Goal: Task Accomplishment & Management: Use online tool/utility

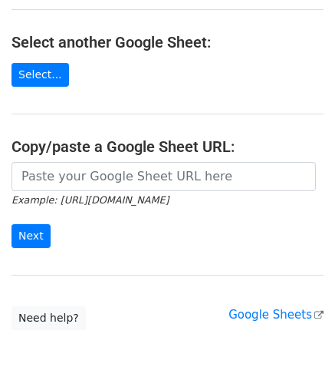
scroll to position [162, 0]
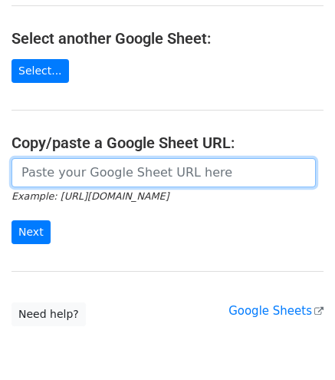
click at [116, 175] on input "url" at bounding box center [164, 172] width 305 height 29
paste input "https://docs.google.com/spreadsheets/d/1uQvir3vgDKcI_c-vr8g6ndcGLyR4koZdyWYYpDK…"
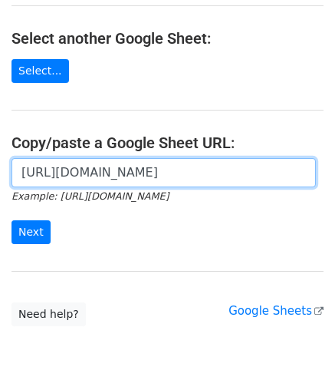
scroll to position [0, 333]
type input "https://docs.google.com/spreadsheets/d/1uQvir3vgDKcI_c-vr8g6ndcGLyR4koZdyWYYpDK…"
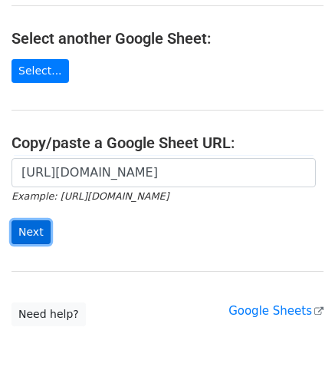
scroll to position [0, 0]
click at [25, 233] on input "Next" at bounding box center [31, 232] width 39 height 24
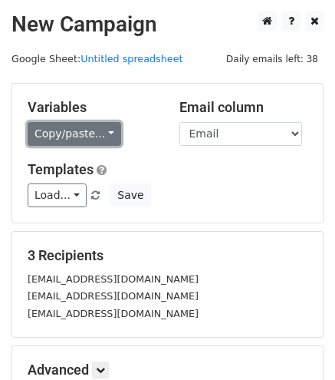
click at [53, 133] on link "Copy/paste..." at bounding box center [75, 134] width 94 height 24
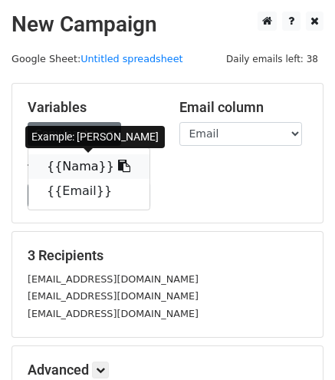
click at [71, 166] on link "{{Nama}}" at bounding box center [88, 166] width 121 height 25
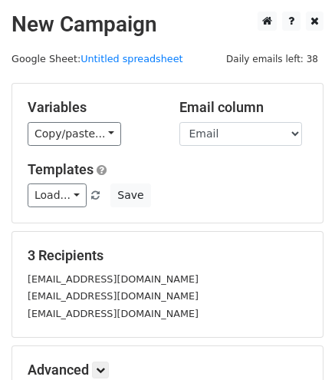
scroll to position [186, 0]
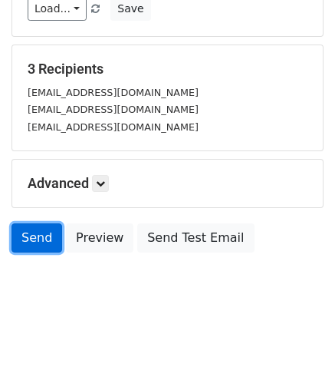
click at [35, 239] on link "Send" at bounding box center [37, 237] width 51 height 29
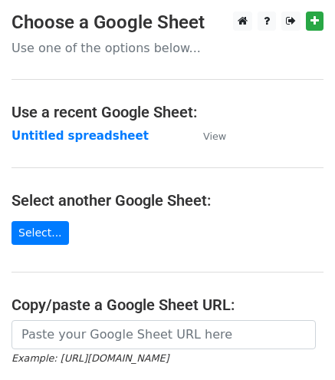
scroll to position [95, 0]
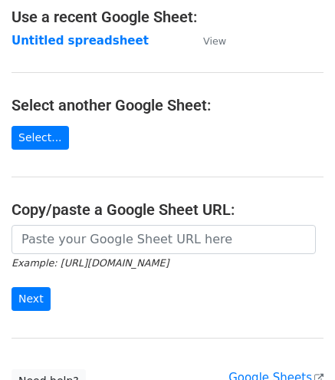
click at [169, 255] on icon "Example: https://docs.google.com/spreadsheets/d/abc/edit" at bounding box center [90, 262] width 157 height 14
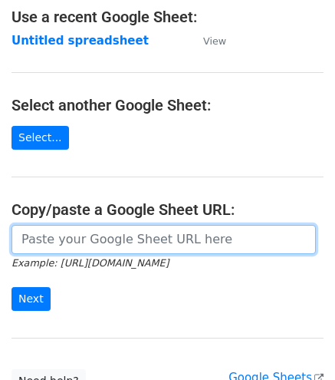
click at [140, 226] on input "url" at bounding box center [164, 239] width 305 height 29
paste input "https://docs.google.com/spreadsheets/d/1uQvir3vgDKcI_c-vr8g6ndcGLyR4koZdyWYYpDK…"
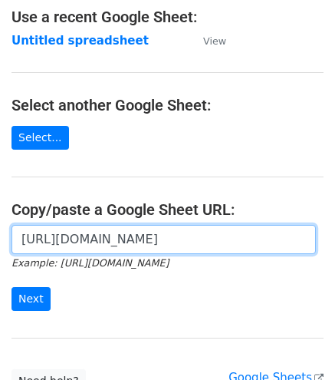
scroll to position [0, 333]
type input "https://docs.google.com/spreadsheets/d/1uQvir3vgDKcI_c-vr8g6ndcGLyR4koZdyWYYpDK…"
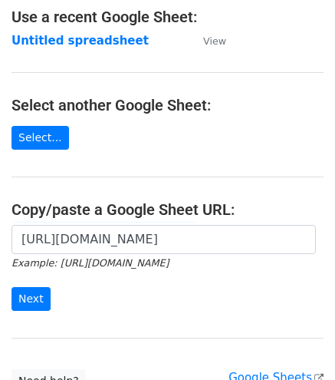
scroll to position [0, 0]
click at [28, 282] on form "https://docs.google.com/spreadsheets/d/1uQvir3vgDKcI_c-vr8g6ndcGLyR4koZdyWYYpDK…" at bounding box center [168, 268] width 312 height 86
click at [37, 289] on input "Next" at bounding box center [31, 299] width 39 height 24
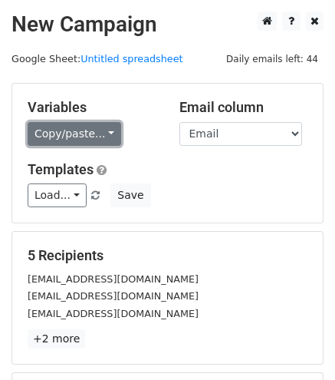
click at [81, 123] on link "Copy/paste..." at bounding box center [75, 134] width 94 height 24
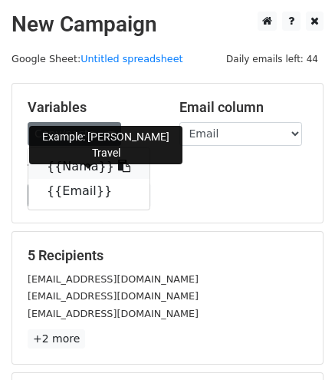
click at [91, 163] on link "{{Nama}}" at bounding box center [88, 166] width 121 height 25
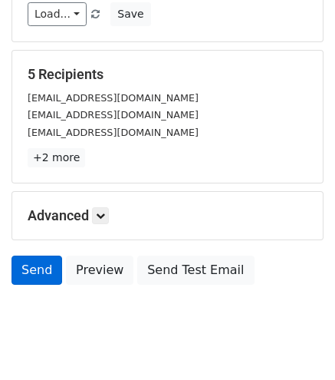
scroll to position [193, 0]
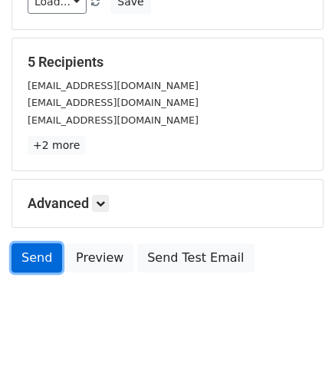
click at [35, 255] on link "Send" at bounding box center [37, 257] width 51 height 29
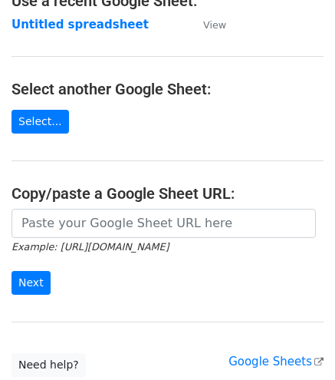
scroll to position [112, 0]
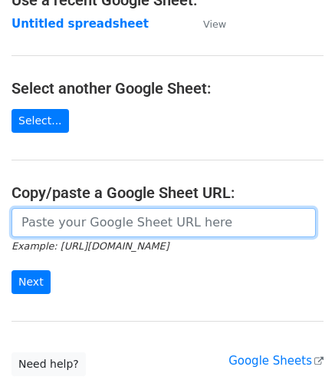
click at [114, 222] on input "url" at bounding box center [164, 222] width 305 height 29
paste input "[URL][DOMAIN_NAME]"
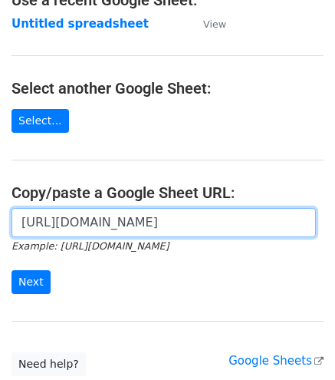
scroll to position [0, 333]
type input "[URL][DOMAIN_NAME]"
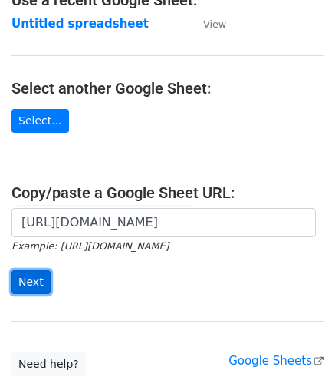
click at [24, 271] on input "Next" at bounding box center [31, 282] width 39 height 24
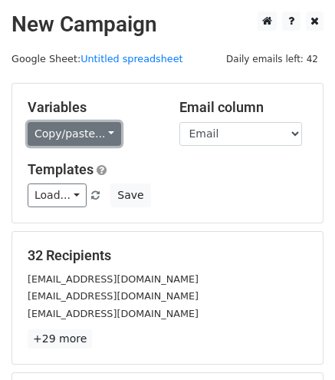
click at [68, 137] on link "Copy/paste..." at bounding box center [75, 134] width 94 height 24
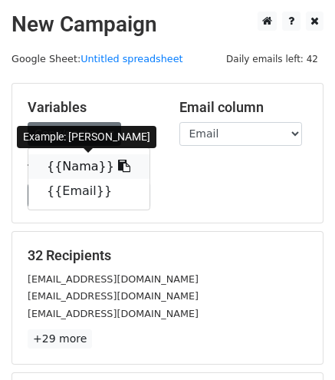
click at [96, 170] on link "{{Nama}}" at bounding box center [88, 166] width 121 height 25
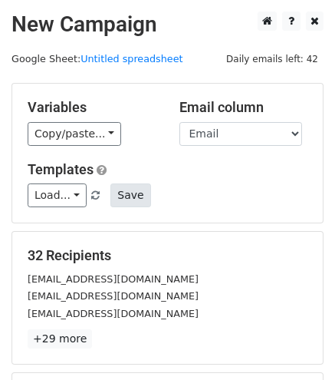
scroll to position [213, 0]
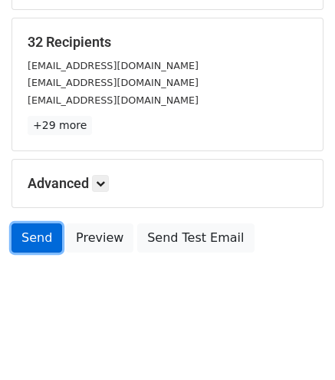
click at [18, 239] on link "Send" at bounding box center [37, 237] width 51 height 29
